Goal: Use online tool/utility: Utilize a website feature to perform a specific function

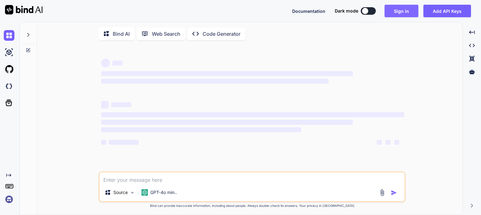
click at [401, 9] on button "Sign in" at bounding box center [401, 11] width 34 height 13
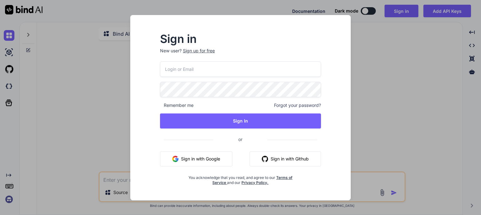
click at [192, 155] on button "Sign in with Google" at bounding box center [196, 158] width 72 height 15
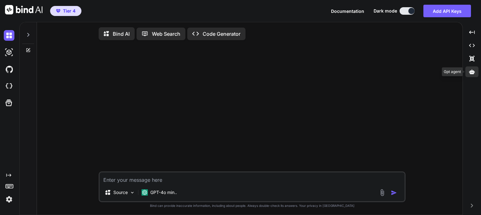
click at [474, 70] on div at bounding box center [471, 71] width 13 height 11
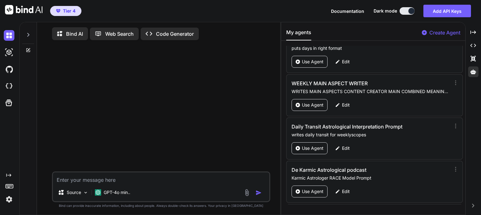
scroll to position [1495, 0]
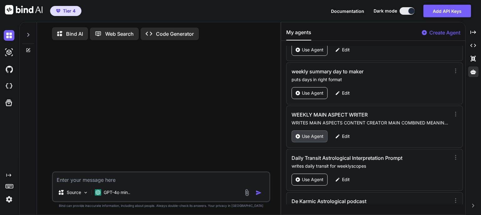
click at [307, 133] on p "Use Agent" at bounding box center [313, 136] width 22 height 6
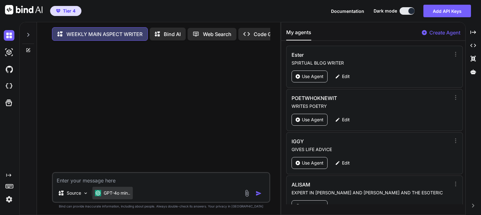
click at [122, 196] on p "GPT-4o min.." at bounding box center [117, 193] width 27 height 6
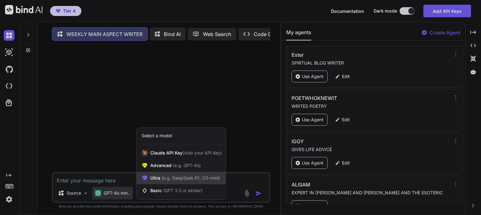
click at [179, 178] on span "(e.g. DeepSeek R1, O3-mini)" at bounding box center [189, 177] width 59 height 5
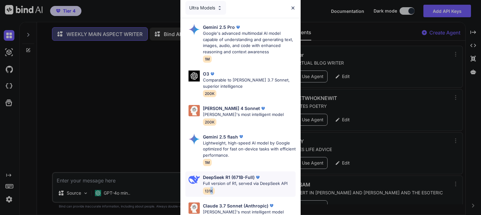
click at [212, 188] on span "131K" at bounding box center [209, 190] width 12 height 7
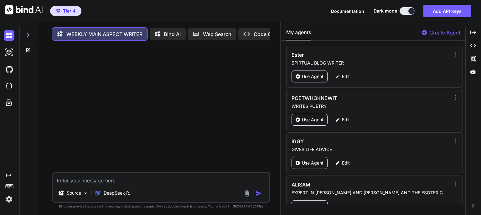
click at [117, 180] on textarea at bounding box center [161, 178] width 216 height 11
type textarea "x"
